Goal: Information Seeking & Learning: Learn about a topic

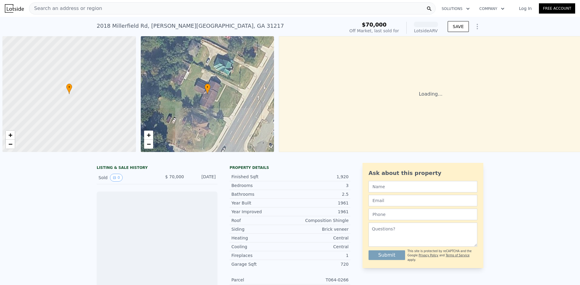
scroll to position [0, 2]
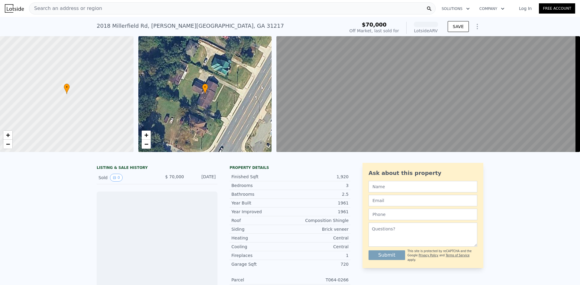
click at [17, 8] on img at bounding box center [14, 8] width 19 height 8
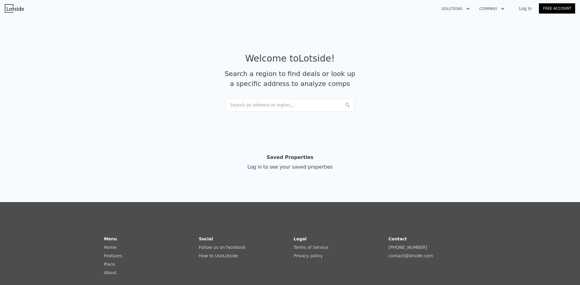
click at [268, 105] on div "Search an address or region..." at bounding box center [289, 104] width 129 height 13
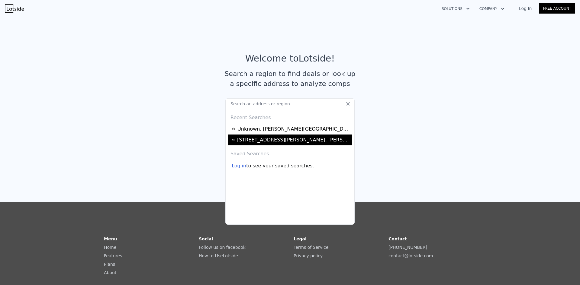
click at [260, 143] on div "[STREET_ADDRESS][PERSON_NAME][PERSON_NAME]" at bounding box center [293, 139] width 113 height 7
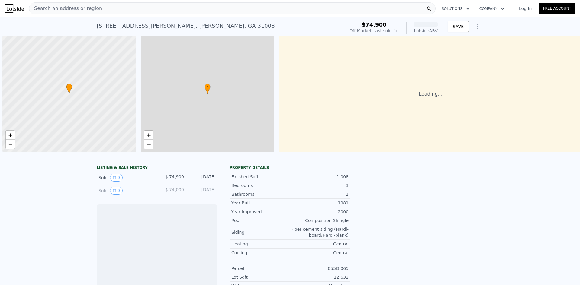
scroll to position [0, 2]
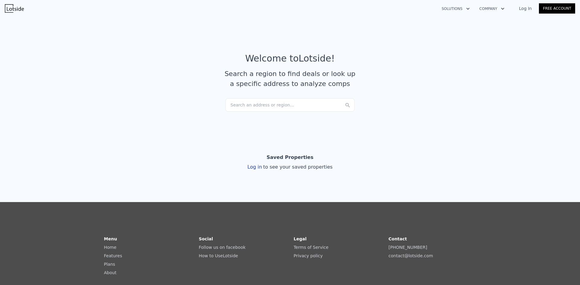
click at [281, 101] on div "Search an address or region..." at bounding box center [289, 104] width 129 height 13
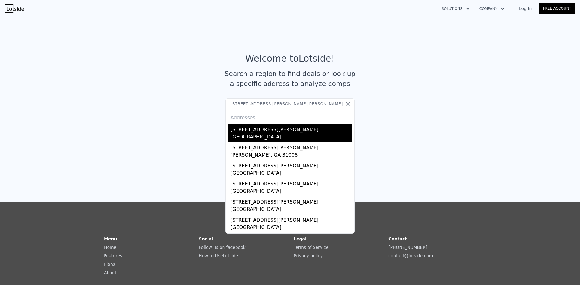
type input "[STREET_ADDRESS][PERSON_NAME][PERSON_NAME]"
click at [247, 136] on div "[GEOGRAPHIC_DATA]" at bounding box center [290, 137] width 121 height 8
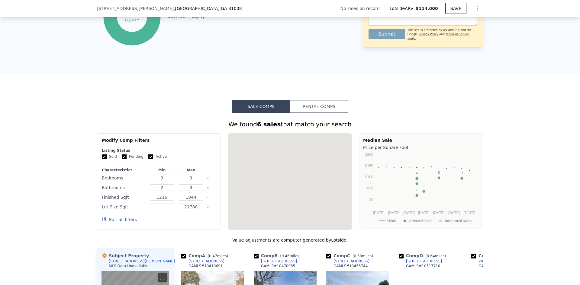
scroll to position [330, 0]
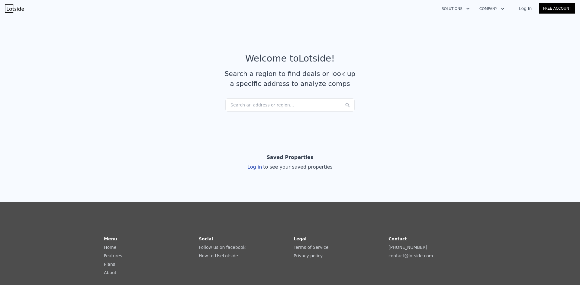
click at [268, 103] on div "Search an address or region..." at bounding box center [289, 104] width 129 height 13
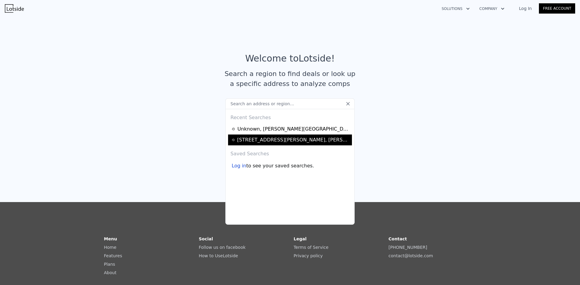
click at [271, 140] on div "[STREET_ADDRESS][PERSON_NAME][PERSON_NAME]" at bounding box center [293, 139] width 113 height 7
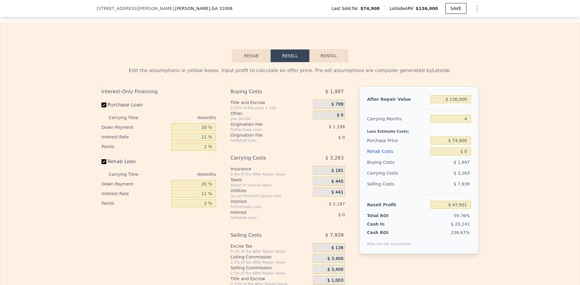
scroll to position [813, 0]
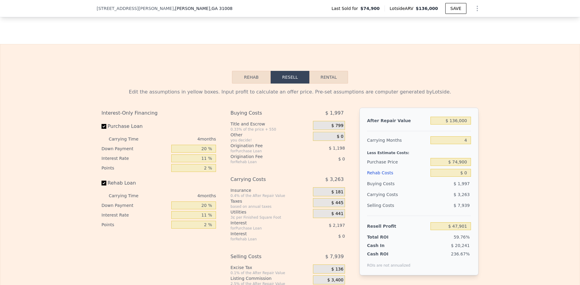
click at [254, 81] on button "Rehab" at bounding box center [251, 77] width 39 height 13
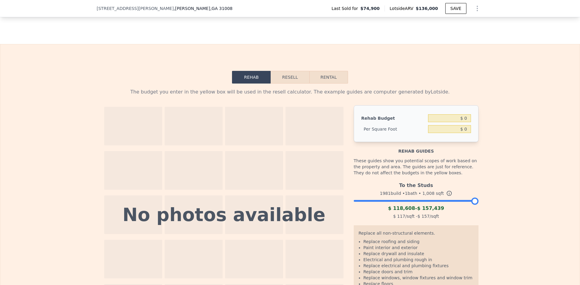
click at [282, 82] on button "Resell" at bounding box center [290, 77] width 38 height 13
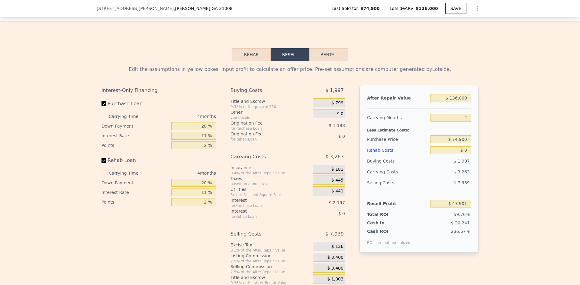
scroll to position [843, 0]
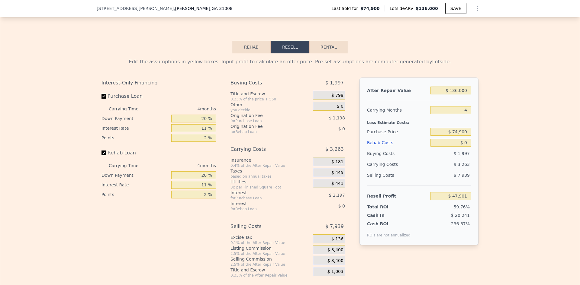
click at [246, 49] on button "Rehab" at bounding box center [251, 47] width 39 height 13
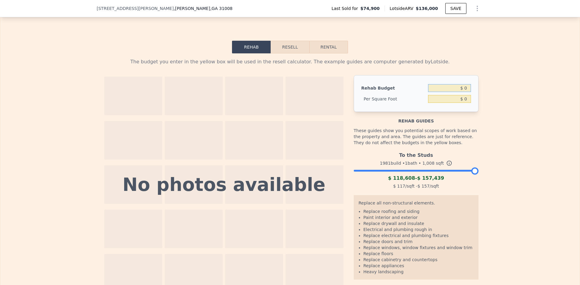
drag, startPoint x: 447, startPoint y: 92, endPoint x: 468, endPoint y: 94, distance: 21.5
click at [468, 92] on input "$ 0" at bounding box center [449, 88] width 43 height 8
type input "$ 15,000"
click at [510, 110] on div "The budget you enter in the yellow box will be used in the resell calculator. T…" at bounding box center [289, 173] width 579 height 241
type input "$ 14.88"
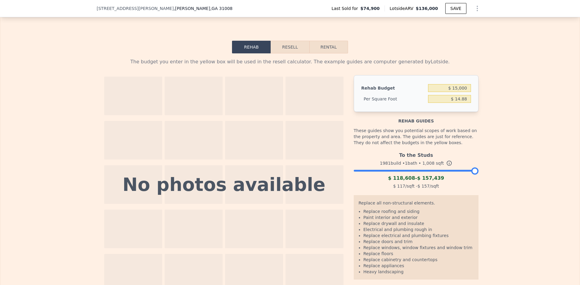
click at [271, 53] on button "Resell" at bounding box center [290, 47] width 38 height 13
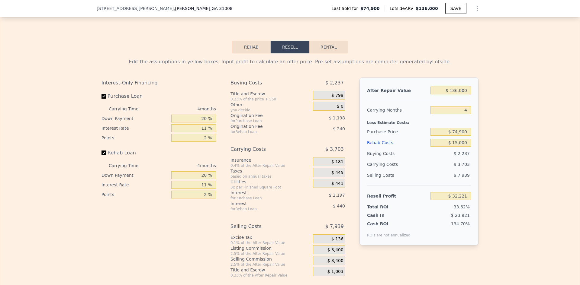
click at [279, 52] on button "Resell" at bounding box center [290, 47] width 39 height 13
click at [284, 49] on button "Resell" at bounding box center [290, 47] width 39 height 13
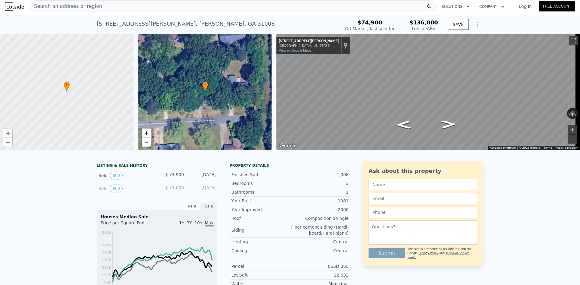
scroll to position [0, 0]
